Goal: Find specific page/section: Find specific page/section

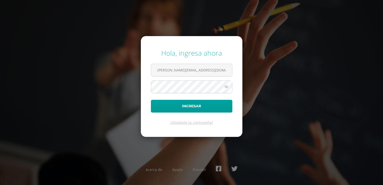
type input "[PERSON_NAME][EMAIL_ADDRESS][DOMAIN_NAME]"
click at [151, 100] on button "Ingresar" at bounding box center [191, 106] width 81 height 13
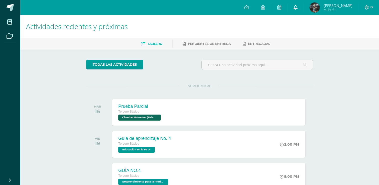
click at [298, 9] on icon at bounding box center [295, 7] width 4 height 5
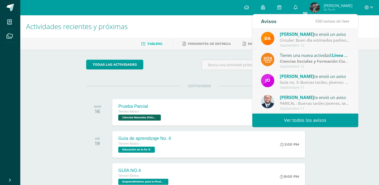
click at [296, 117] on link "Ver todos los avisos" at bounding box center [305, 120] width 106 height 14
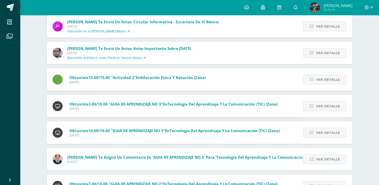
scroll to position [431, 0]
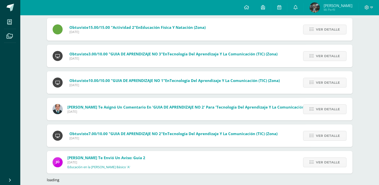
click at [100, 112] on span "[DATE]" at bounding box center [191, 112] width 248 height 4
